Goal: Find specific page/section: Find specific page/section

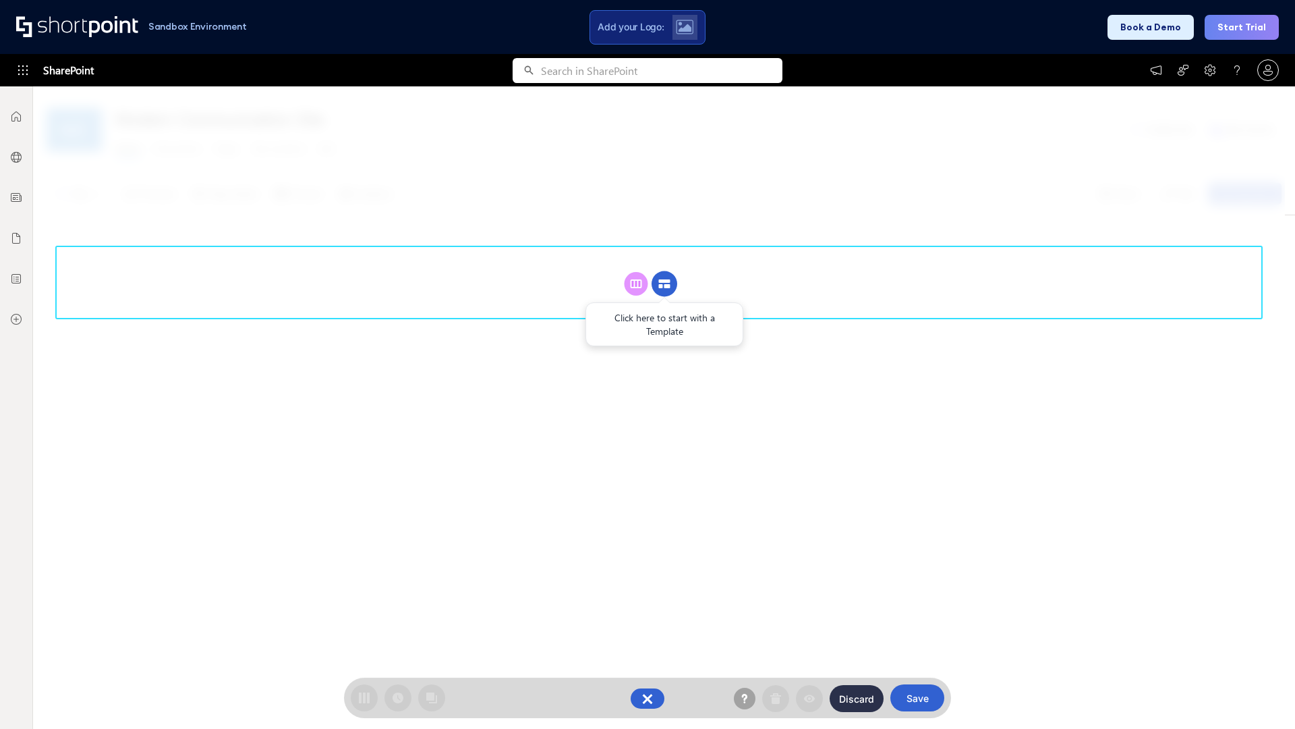
click at [665, 283] on circle at bounding box center [665, 284] width 26 height 26
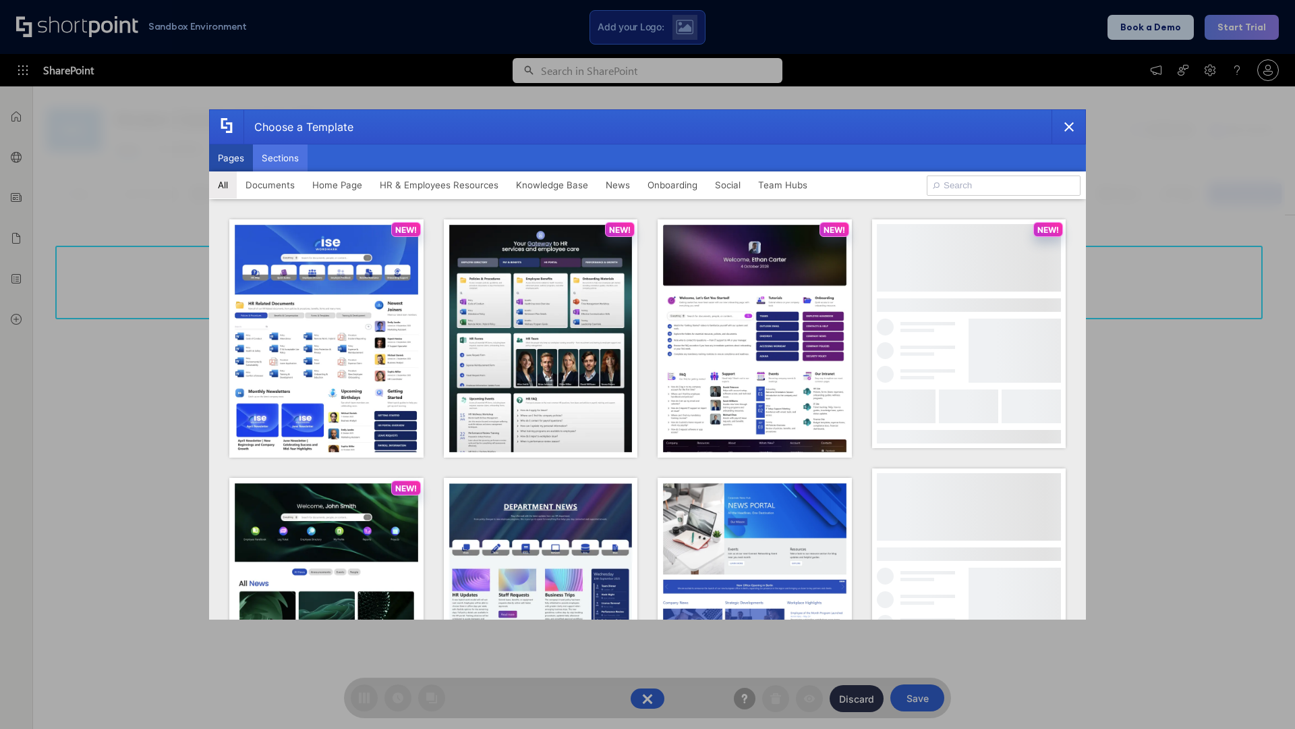
click at [280, 158] on button "Sections" at bounding box center [280, 157] width 55 height 27
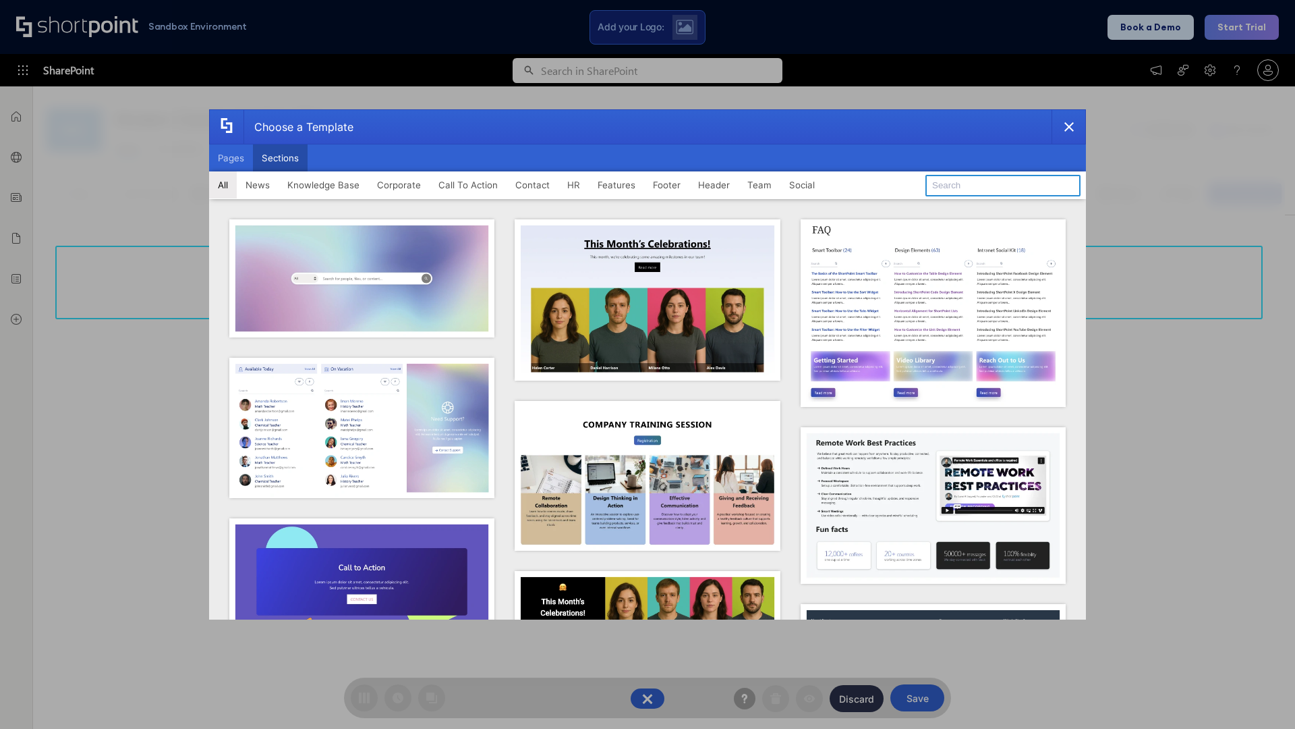
type input "FAQ 4"
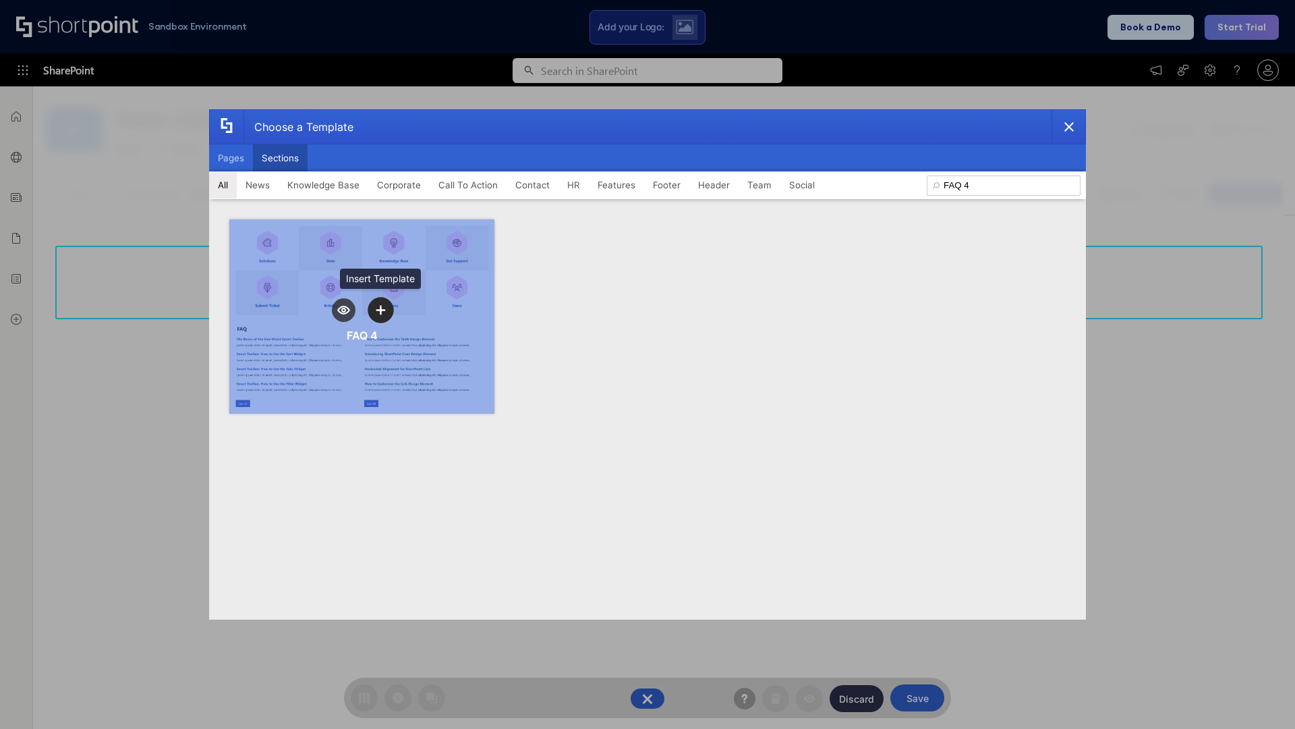
click at [381, 310] on icon "template selector" at bounding box center [380, 309] width 9 height 9
